Goal: Navigation & Orientation: Find specific page/section

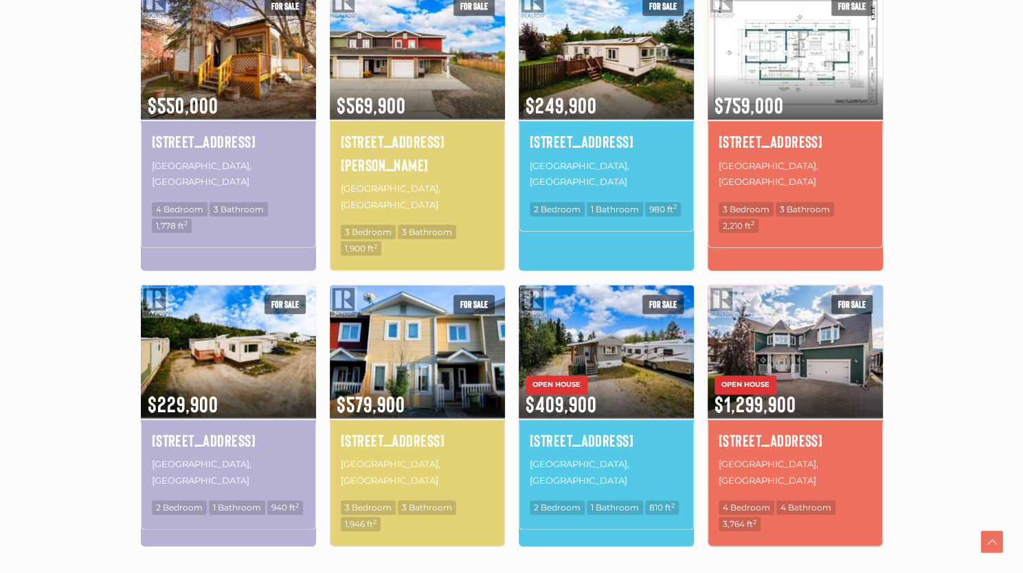
scroll to position [782, 0]
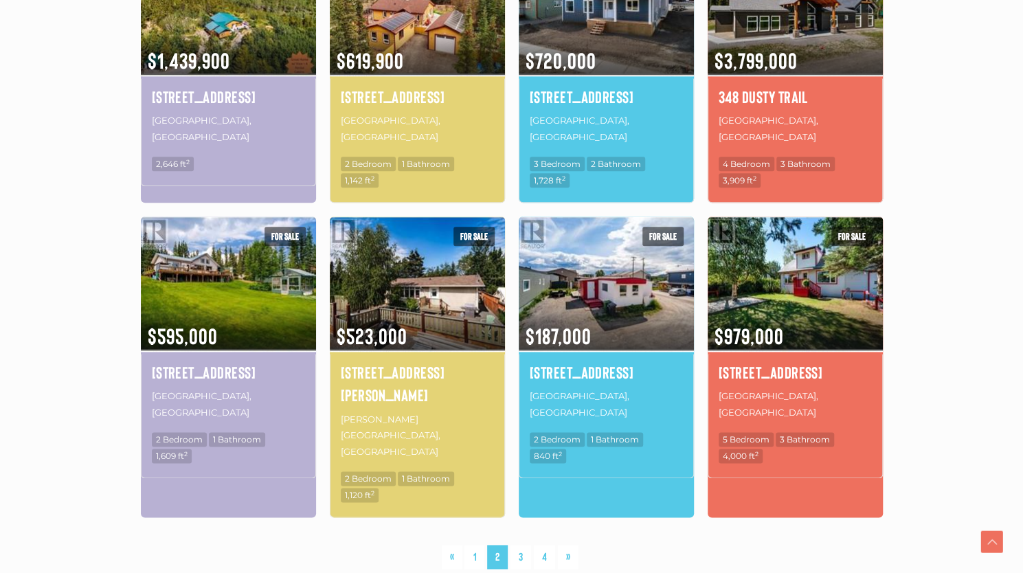
scroll to position [849, 0]
click at [520, 544] on link "3" at bounding box center [521, 556] width 21 height 24
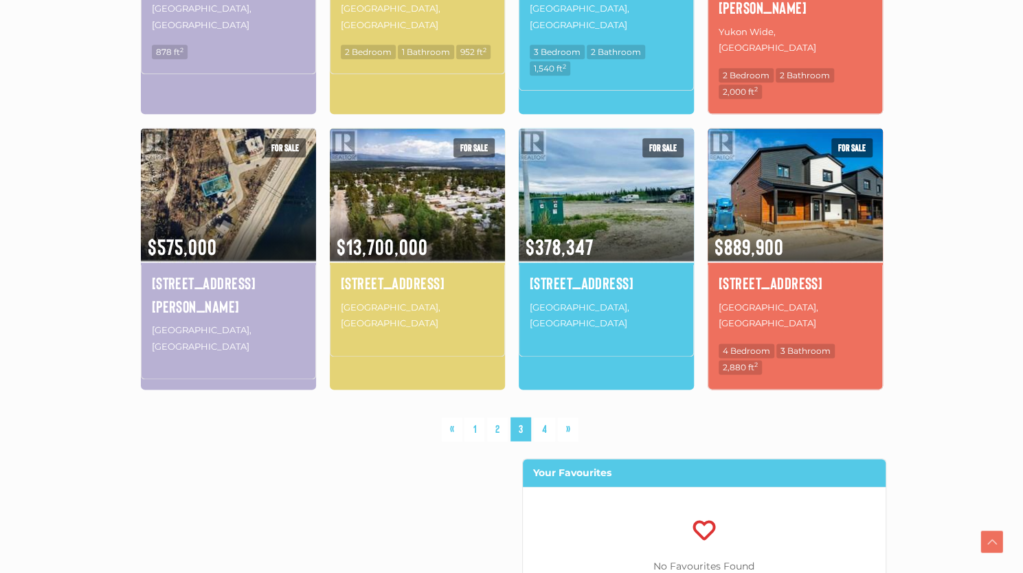
scroll to position [960, 0]
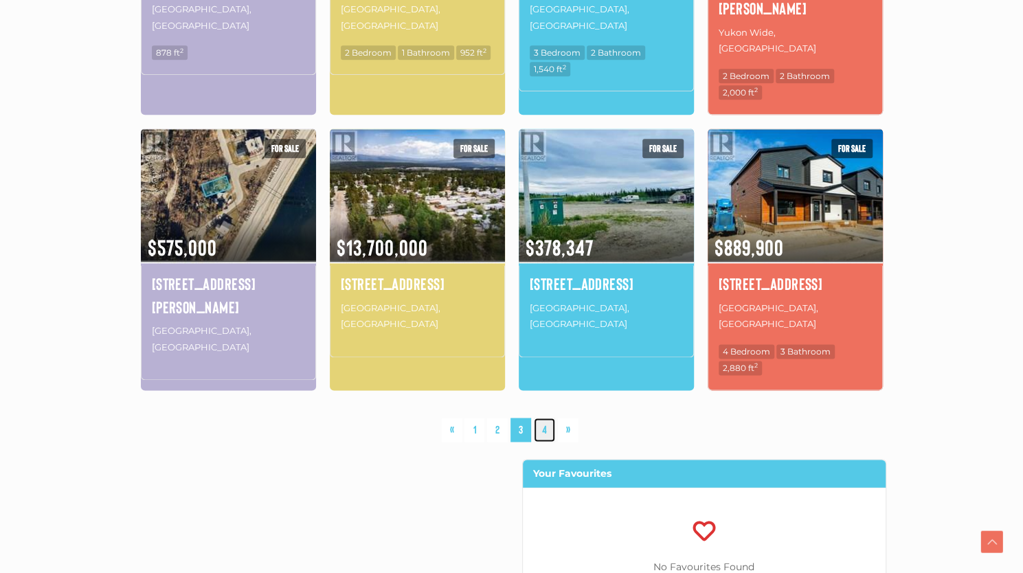
click at [547, 418] on link "4" at bounding box center [544, 430] width 21 height 24
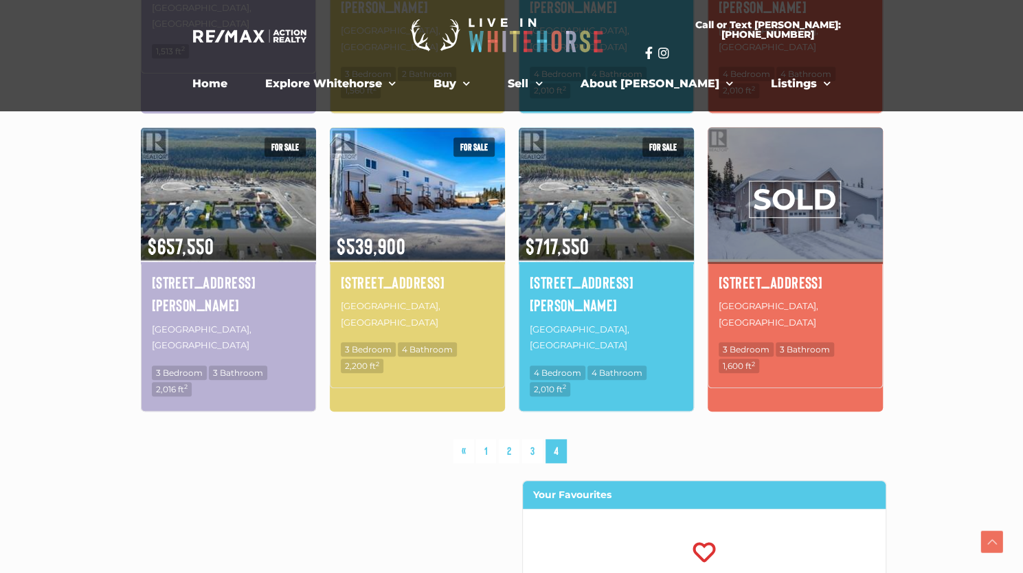
scroll to position [663, 0]
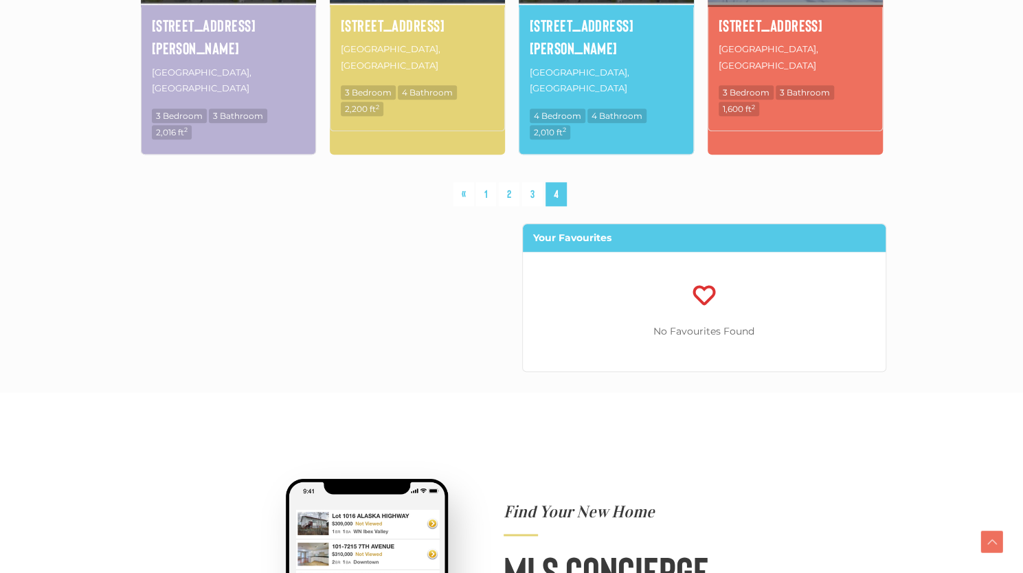
scroll to position [960, 0]
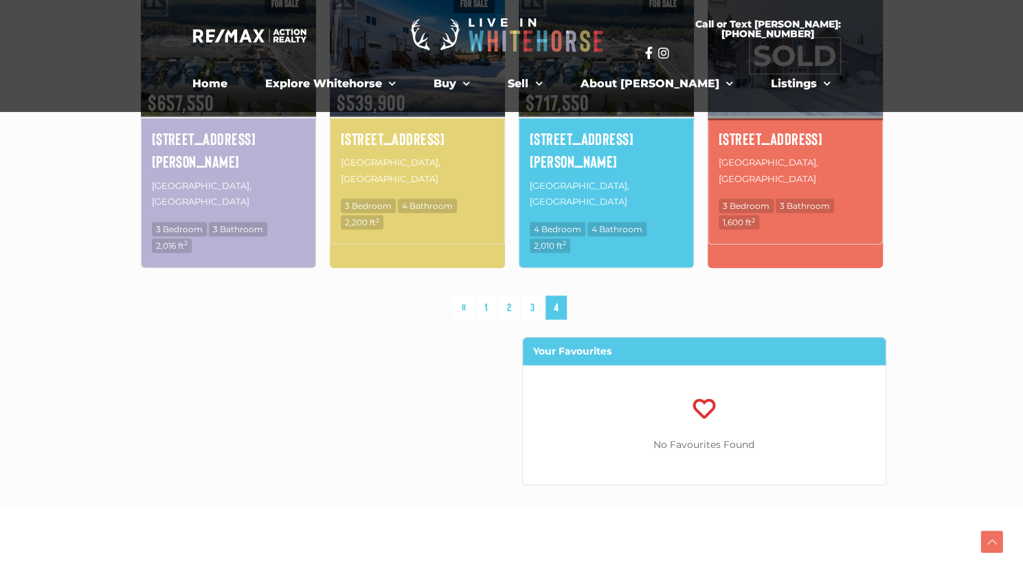
scroll to position [782, 0]
